Goal: Task Accomplishment & Management: Use online tool/utility

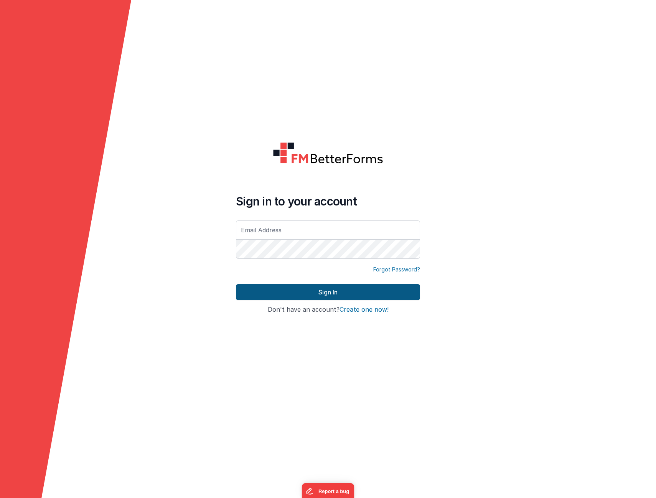
type input "[EMAIL_ADDRESS][DOMAIN_NAME]"
click at [265, 290] on button "Sign In" at bounding box center [328, 292] width 184 height 16
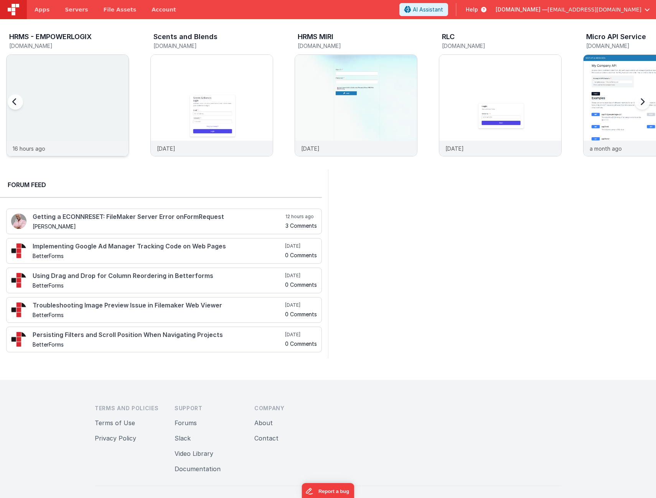
click at [96, 108] on div at bounding box center [68, 98] width 122 height 86
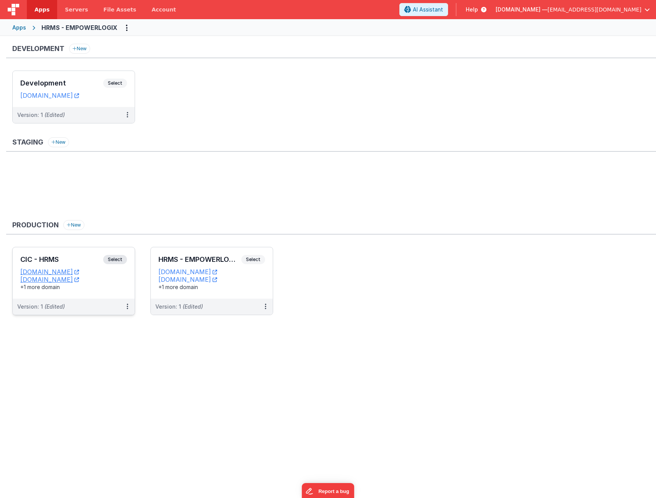
click at [86, 252] on div "CIC - HRMS Select URLs [DOMAIN_NAME] [DOMAIN_NAME] +1 more domain" at bounding box center [74, 272] width 122 height 51
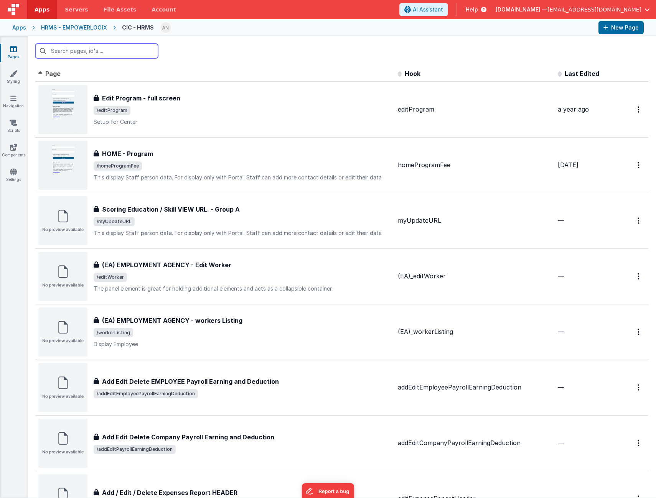
click at [96, 56] on input "text" at bounding box center [96, 51] width 123 height 15
click at [96, 54] on input "text" at bounding box center [96, 51] width 123 height 15
paste input "viewCenter"
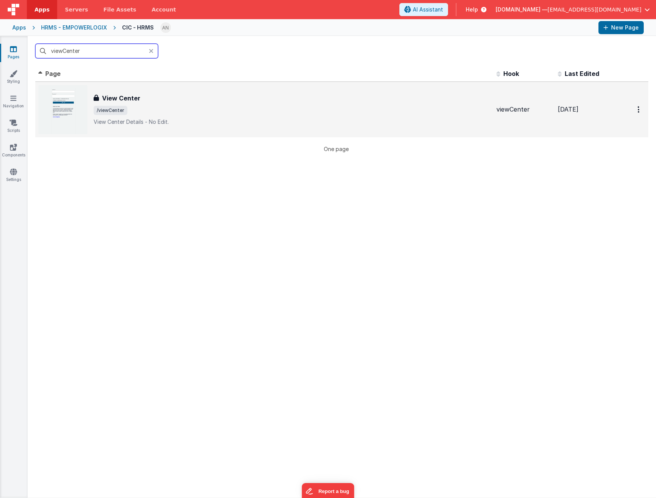
type input "viewCenter"
click at [176, 111] on span "/viewCenter" at bounding box center [292, 110] width 397 height 9
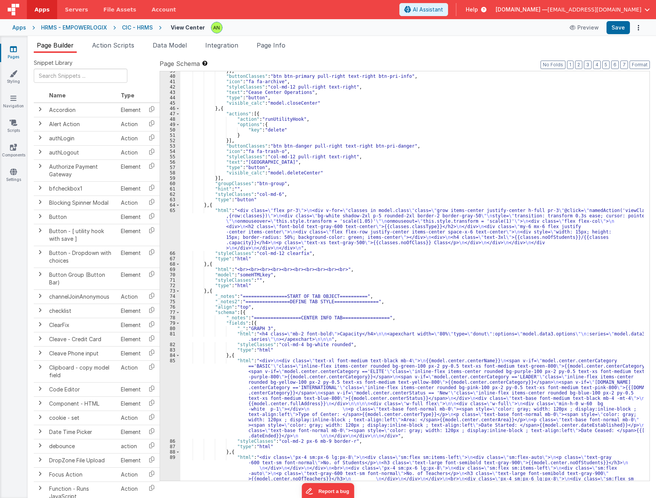
scroll to position [207, 0]
click at [348, 225] on div "}] , "buttonClasses" : "btn btn-primary pull-right text-right btn-pri-info" , "…" at bounding box center [411, 294] width 463 height 453
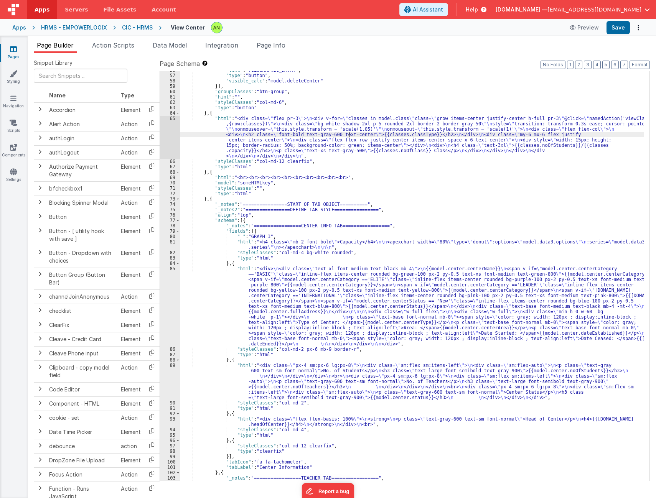
scroll to position [322, 0]
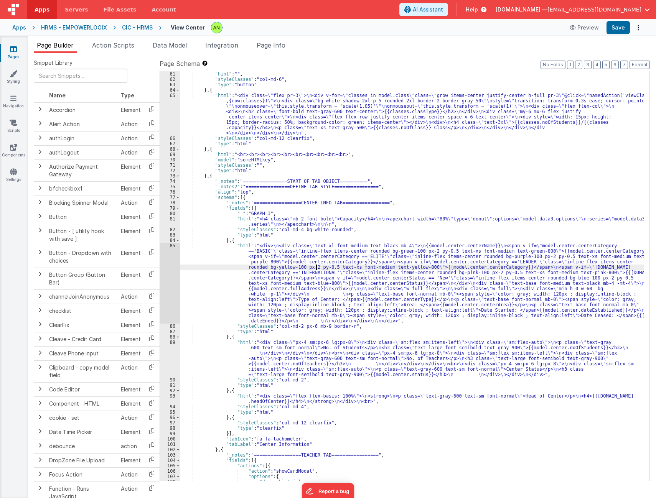
click at [315, 267] on div ""hint" : "" , "styleClasses" : "col-md-6" , "type" : "button" } , { "html" : "<…" at bounding box center [411, 281] width 463 height 420
click at [168, 279] on div "85" at bounding box center [170, 283] width 20 height 81
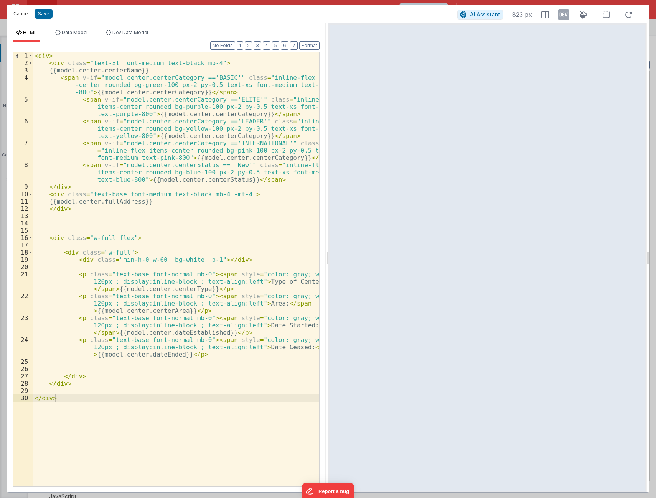
click at [17, 16] on button "Cancel" at bounding box center [21, 13] width 23 height 11
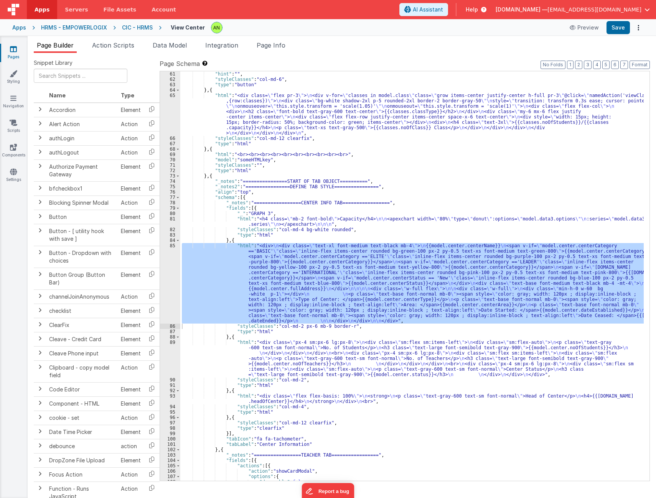
click at [413, 111] on div ""hint" : "" , "styleClasses" : "col-md-6" , "type" : "button" } , { "html" : "<…" at bounding box center [411, 281] width 463 height 420
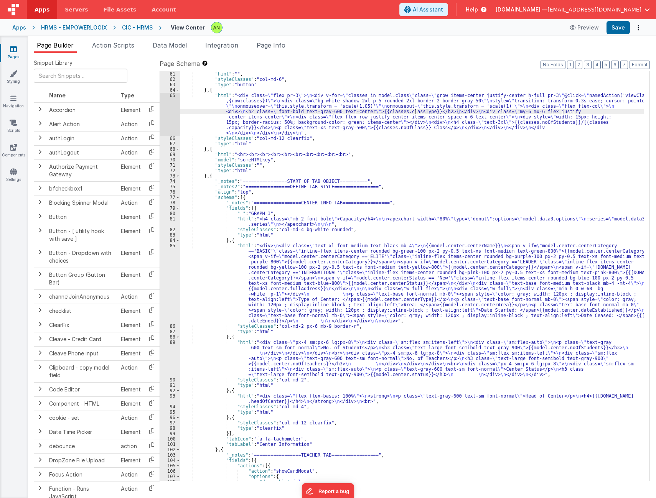
click at [170, 112] on div "65" at bounding box center [170, 114] width 20 height 43
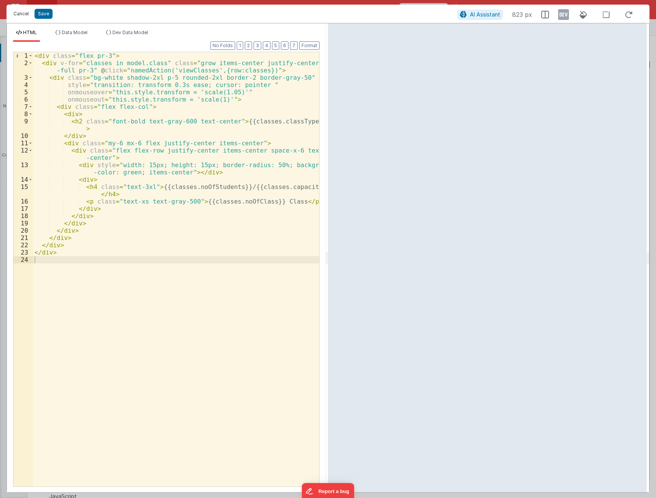
click at [16, 11] on button "Cancel" at bounding box center [21, 13] width 23 height 11
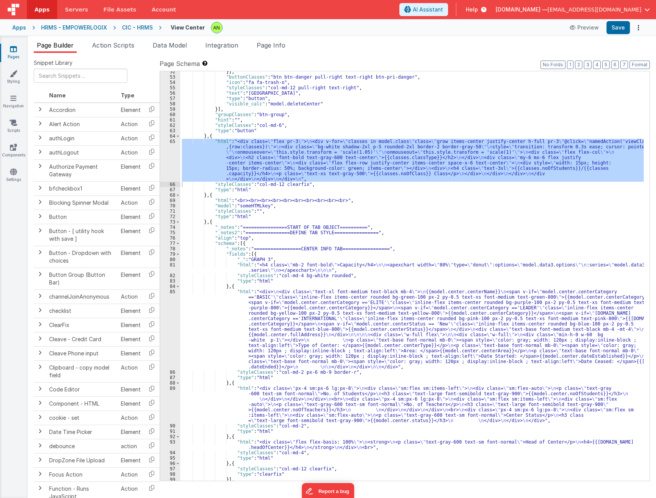
scroll to position [276, 0]
click at [455, 209] on div "}] , "buttonClasses" : "btn btn-danger pull-right text-right btn-pri-danger" , …" at bounding box center [411, 279] width 463 height 420
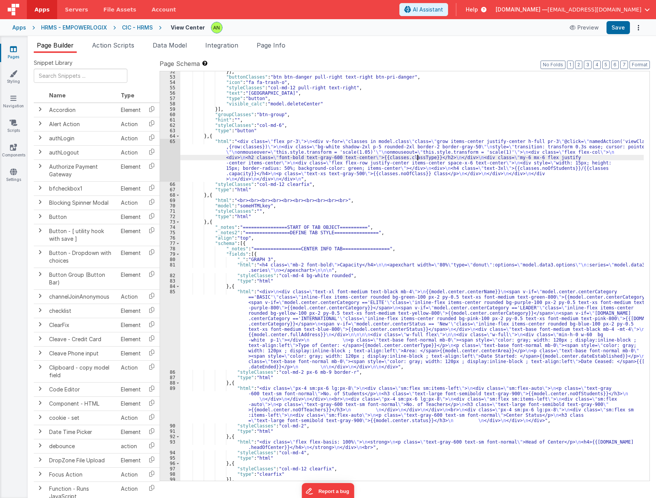
click at [417, 159] on div "}] , "buttonClasses" : "btn btn-danger pull-right text-right btn-pri-danger" , …" at bounding box center [411, 279] width 463 height 420
click at [164, 158] on div "65" at bounding box center [170, 160] width 20 height 43
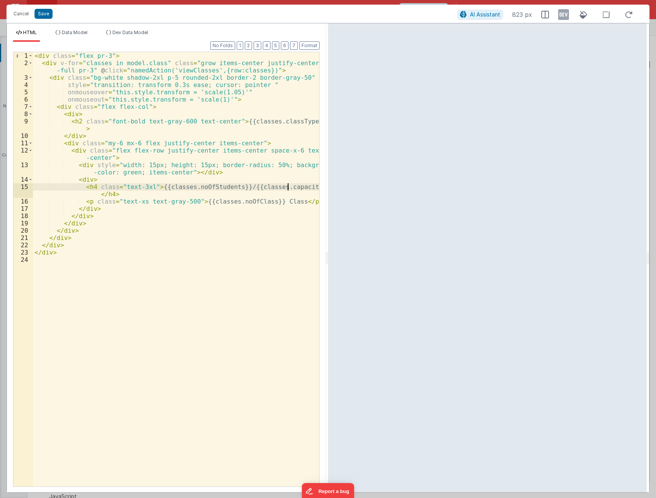
click at [286, 187] on div "< div class = "flex pr-3" > < div v-for = "classes in model.class" class = "gro…" at bounding box center [176, 276] width 286 height 449
click at [238, 202] on div "< div class = "flex pr-3" > < div v-for = "classes in model.class" class = "gro…" at bounding box center [176, 276] width 286 height 449
click at [237, 202] on div "< div class = "flex pr-3" > < div v-for = "classes in model.class" class = "gro…" at bounding box center [176, 276] width 286 height 449
click at [25, 13] on button "Cancel" at bounding box center [21, 13] width 23 height 11
